Goal: Ask a question: Seek information or help from site administrators or community

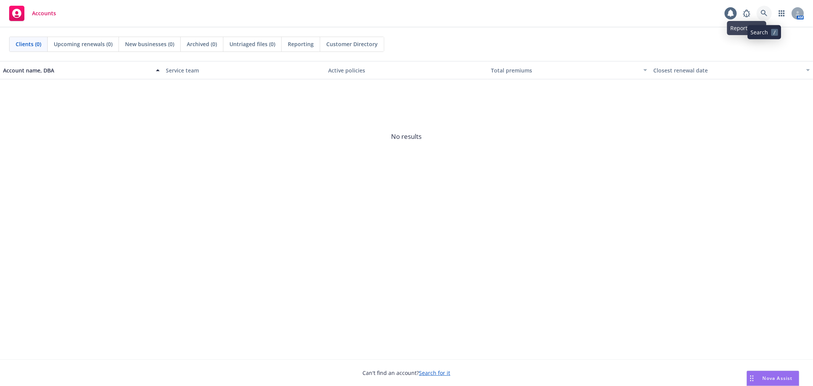
click at [760, 12] on link at bounding box center [764, 13] width 15 height 15
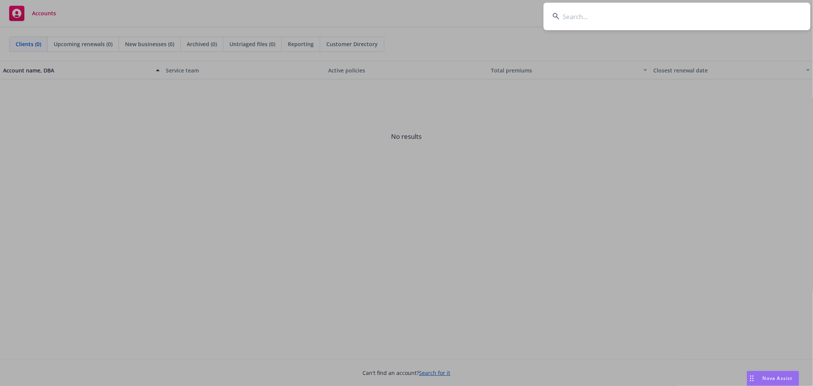
click at [606, 19] on input at bounding box center [677, 16] width 267 height 27
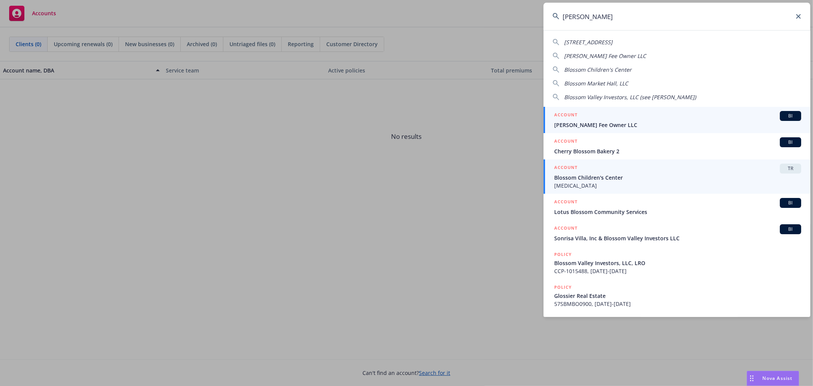
type input "[PERSON_NAME]"
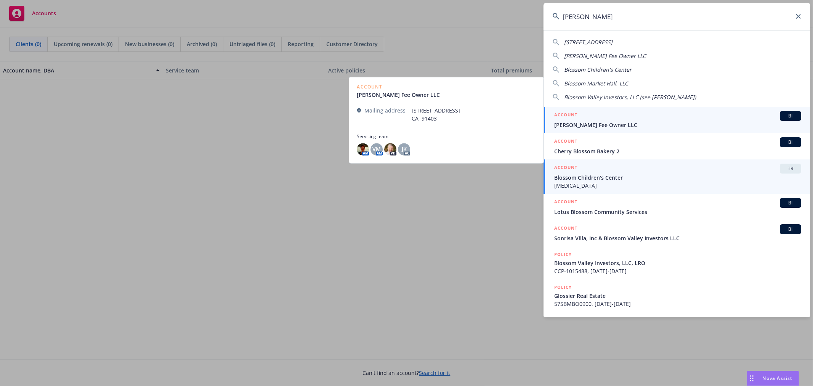
click at [586, 174] on span "Blossom Children's Center" at bounding box center [677, 178] width 247 height 8
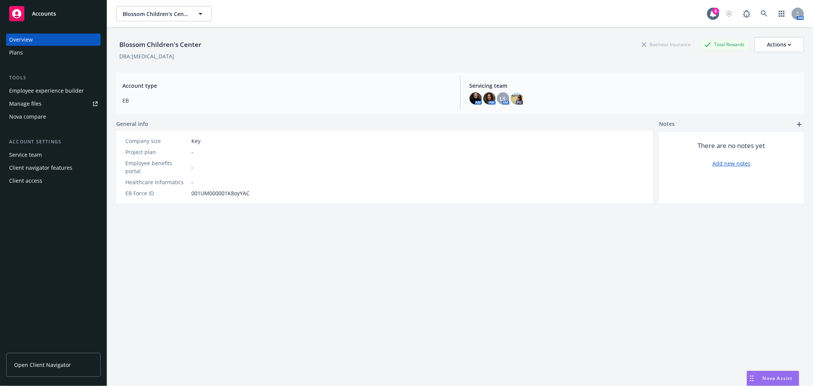
click at [764, 371] on div "Nova Assist" at bounding box center [773, 378] width 52 height 14
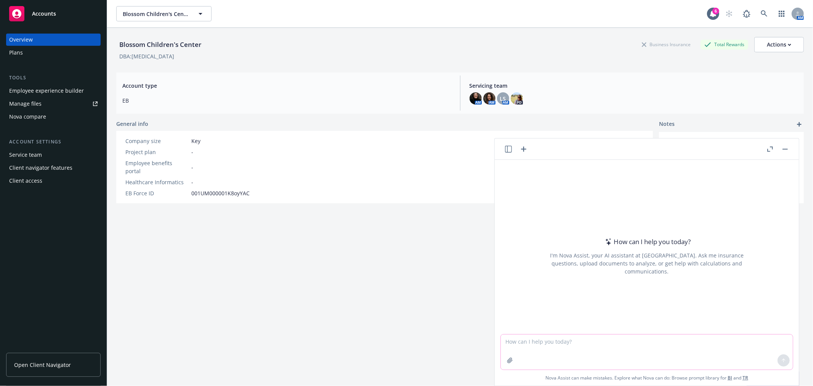
click at [590, 344] on textarea at bounding box center [647, 351] width 292 height 35
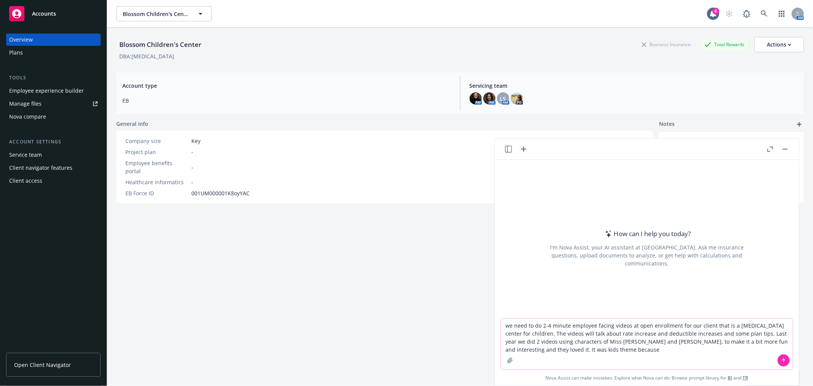
click at [731, 325] on textarea "we need to do 2-4 minute employee facing videos at open enrollment for our clie…" at bounding box center [647, 343] width 292 height 51
drag, startPoint x: 593, startPoint y: 346, endPoint x: 524, endPoint y: 347, distance: 69.4
click at [524, 347] on textarea "we need to do 2-4 minute employee facing videos at open enrollment for our clie…" at bounding box center [647, 343] width 292 height 51
type textarea "we need to do 2-4 minute employee facing videos at open enrollment for our clie…"
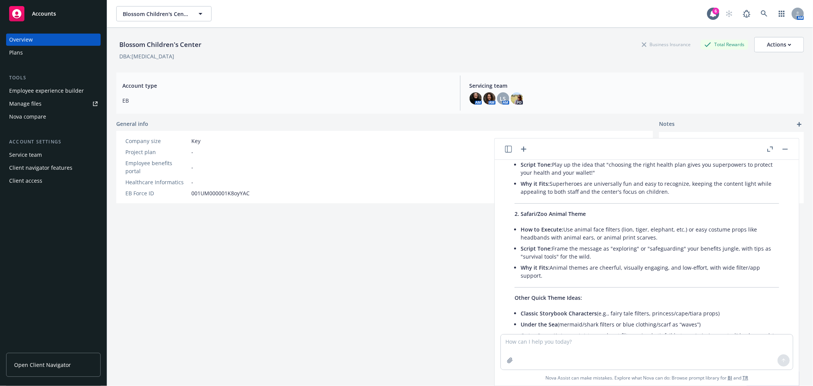
scroll to position [177, 0]
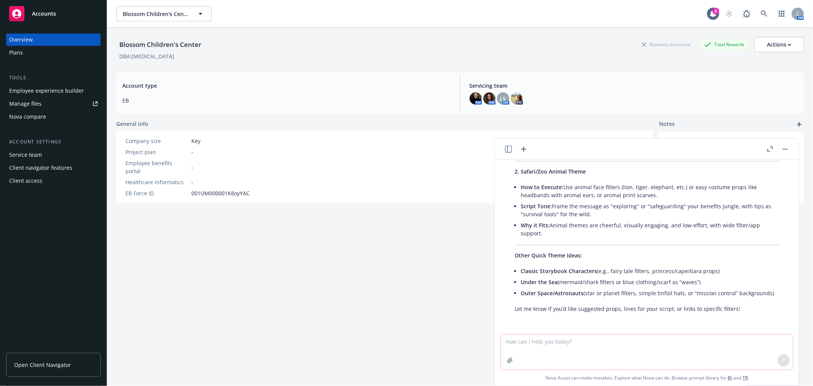
click at [529, 346] on textarea at bounding box center [647, 351] width 292 height 35
type textarea "anything more like superheros where it's from a tv show or icon vs. generic lik…"
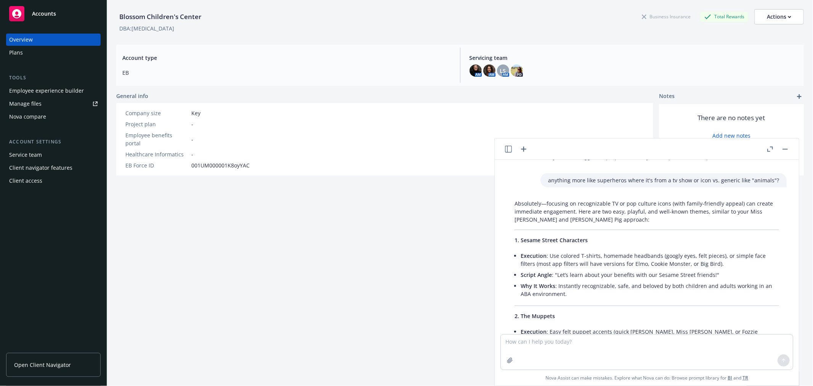
scroll to position [344, 0]
